Goal: Information Seeking & Learning: Learn about a topic

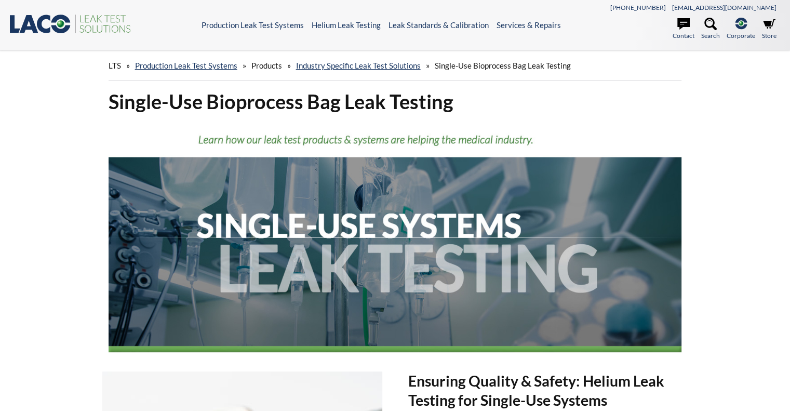
select select "言語翻訳ウィジェット"
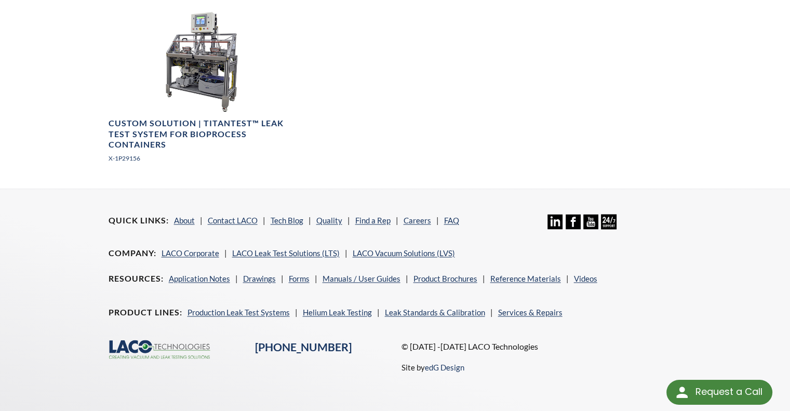
scroll to position [1606, 0]
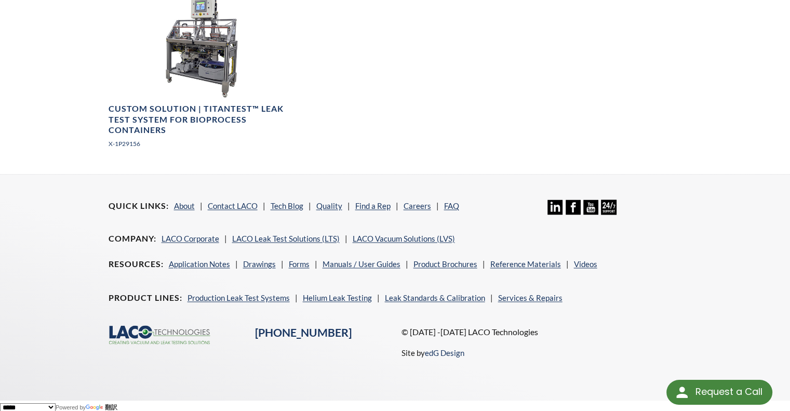
drag, startPoint x: 348, startPoint y: 366, endPoint x: 350, endPoint y: 360, distance: 6.6
click at [348, 363] on div ".cls-1{fill:#193661;}.cls-2{fill:#58595b;}.cls-3{fill:url(#radial-gradient);}.c…" at bounding box center [395, 350] width 586 height 51
click at [354, 353] on div ".cls-1{fill:#193661;}.cls-2{fill:#58595b;}.cls-3{fill:url(#radial-gradient);}.c…" at bounding box center [395, 350] width 586 height 51
click at [233, 202] on link "Contact LACO" at bounding box center [233, 205] width 50 height 9
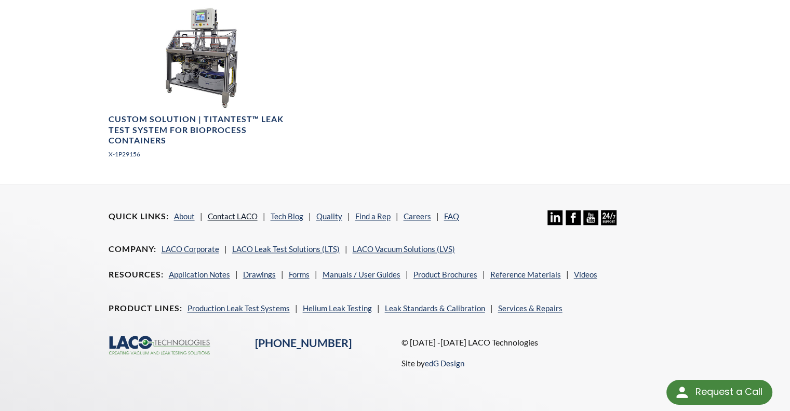
scroll to position [1593, 0]
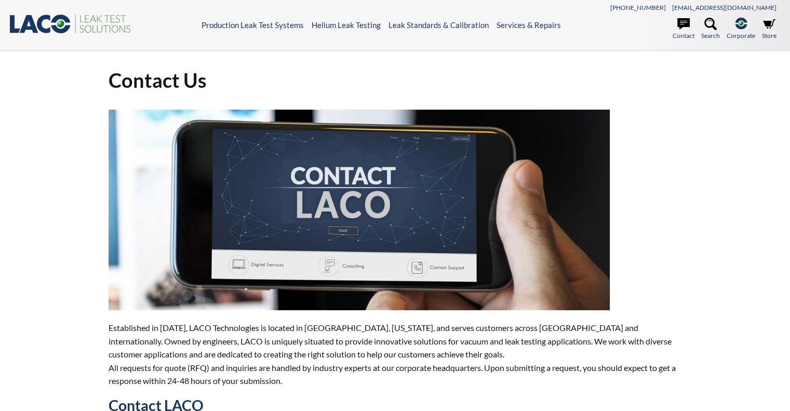
select select "言語翻訳ウィジェット"
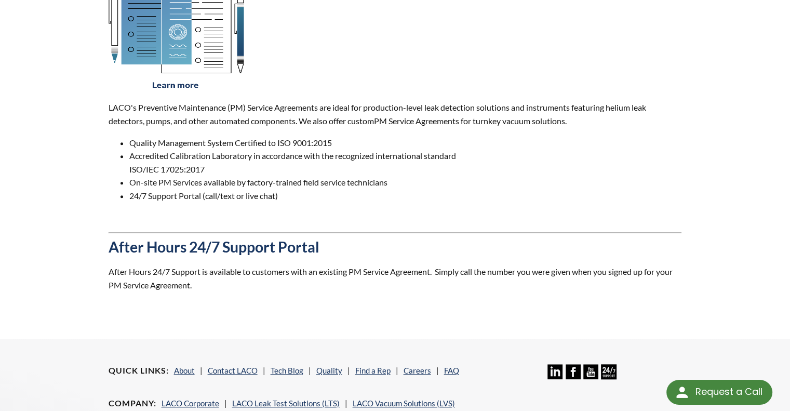
scroll to position [996, 0]
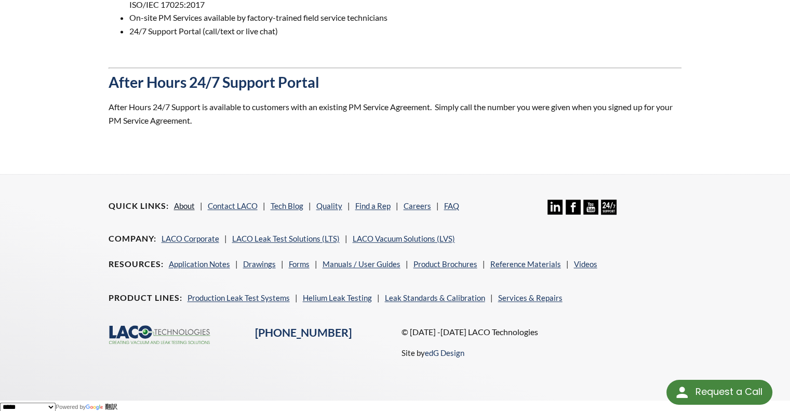
click at [183, 203] on link "About" at bounding box center [184, 205] width 21 height 9
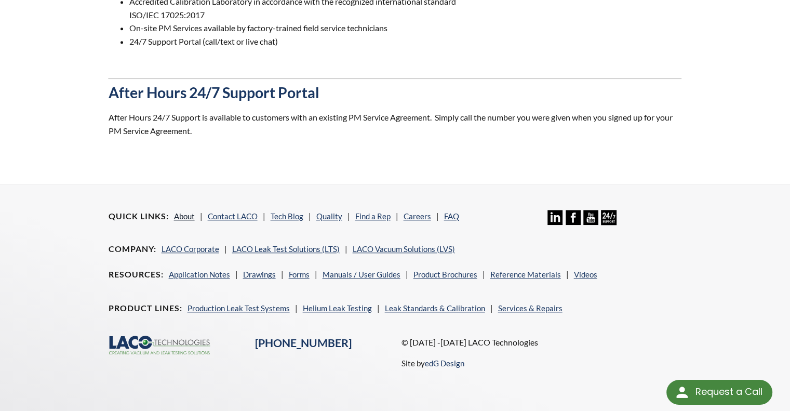
scroll to position [982, 0]
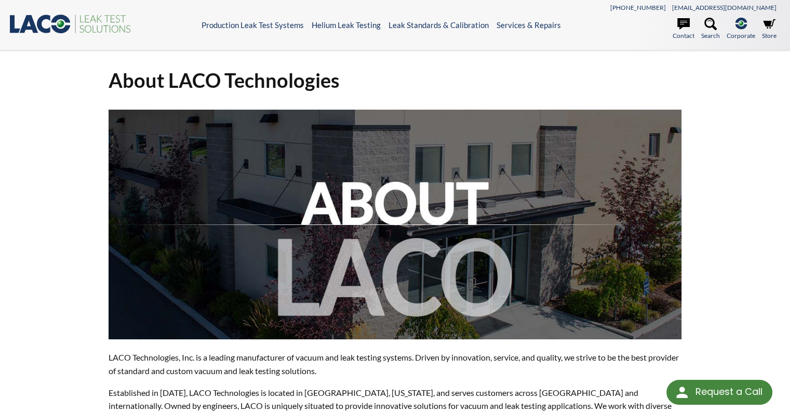
click at [423, 48] on header ".st0{fill:#193661;} .st1{fill:url(#SVGID_1_);} .st2{fill:#46883F;} .st3{fill:no…" at bounding box center [395, 25] width 790 height 50
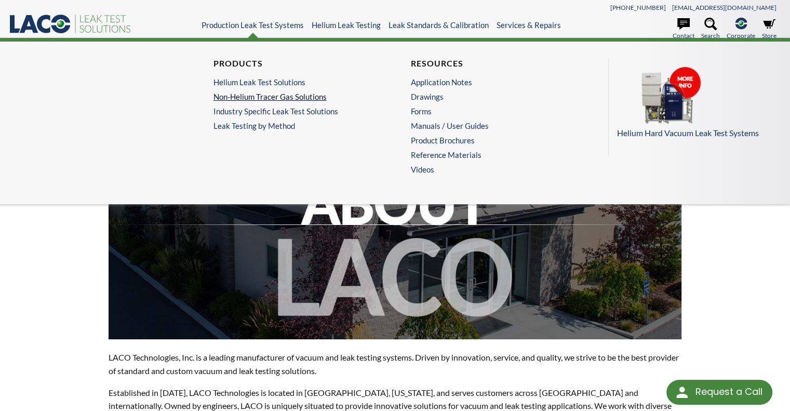
click at [290, 99] on link "Non-Helium Tracer Gas Solutions" at bounding box center [293, 96] width 160 height 9
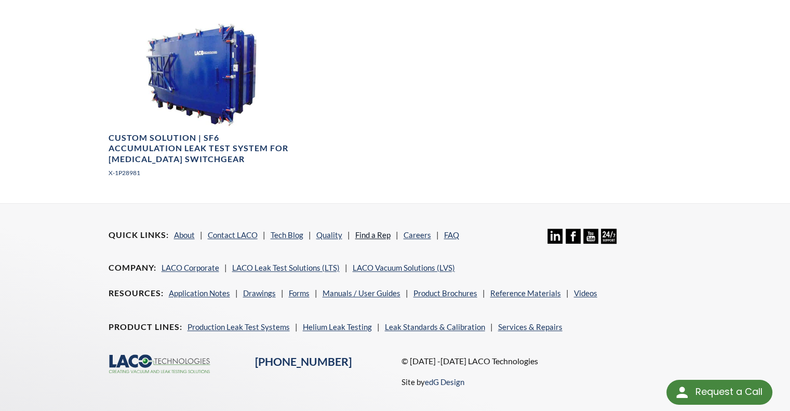
scroll to position [983, 0]
